Goal: Task Accomplishment & Management: Use online tool/utility

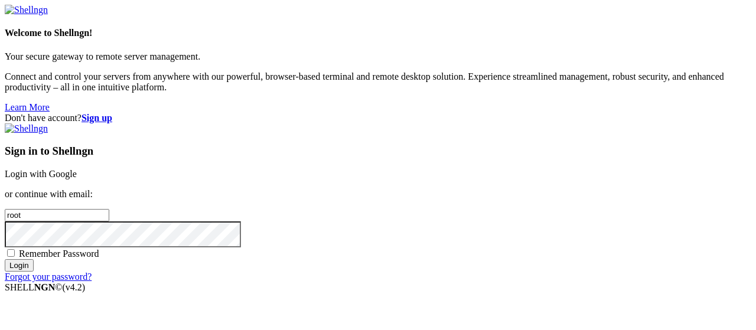
drag, startPoint x: 467, startPoint y: 141, endPoint x: 479, endPoint y: 126, distance: 18.4
click at [468, 189] on p "or continue with email:" at bounding box center [378, 194] width 746 height 11
click at [77, 169] on link "Login with Google" at bounding box center [41, 174] width 72 height 10
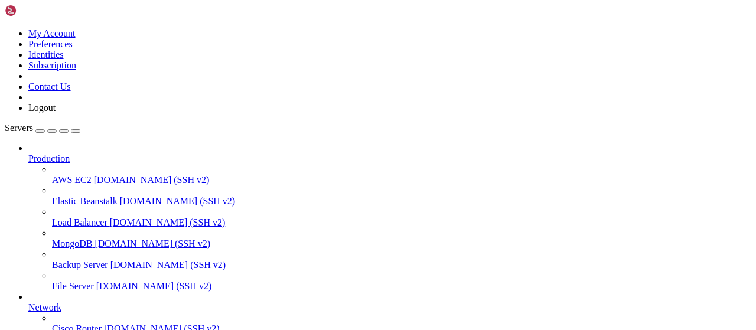
scroll to position [240, 0]
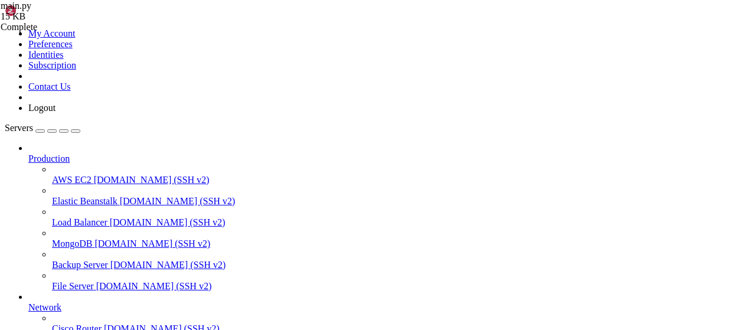
type input "/root"
